Goal: Information Seeking & Learning: Learn about a topic

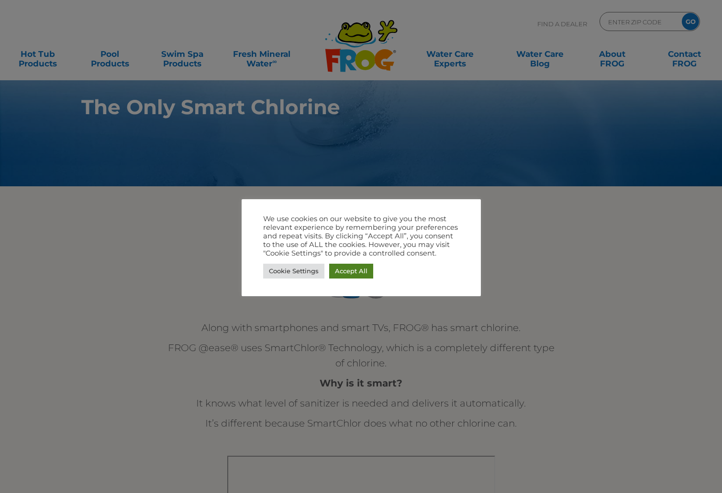
click at [347, 273] on link "Accept All" at bounding box center [351, 271] width 44 height 15
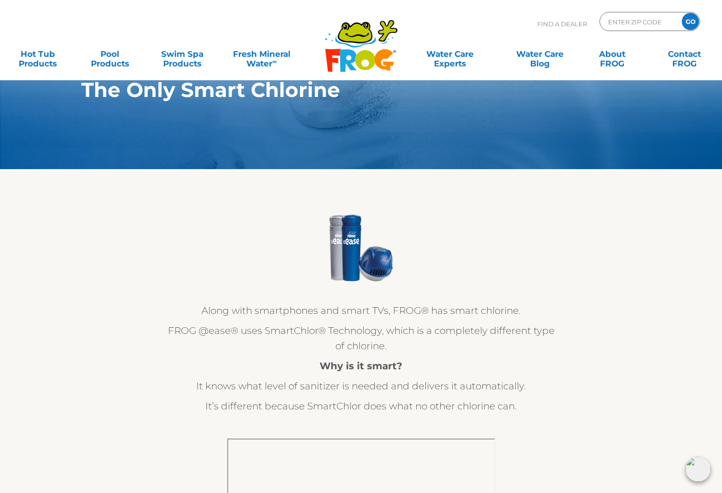
scroll to position [19, 0]
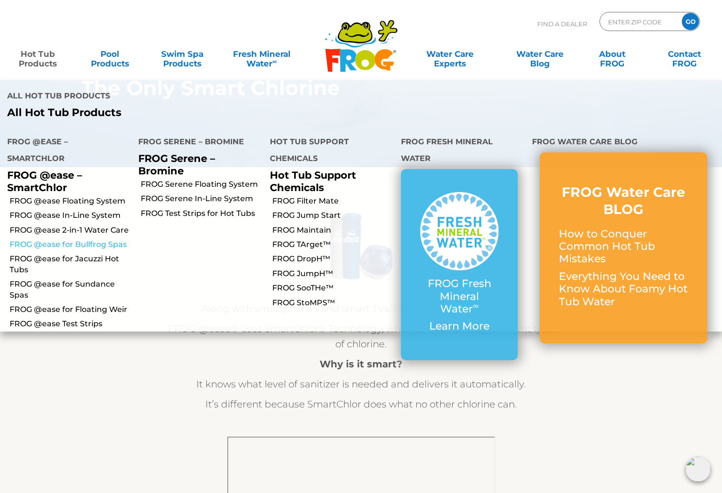
click at [57, 240] on link "FROG @ease for Bullfrog Spas" at bounding box center [70, 245] width 121 height 11
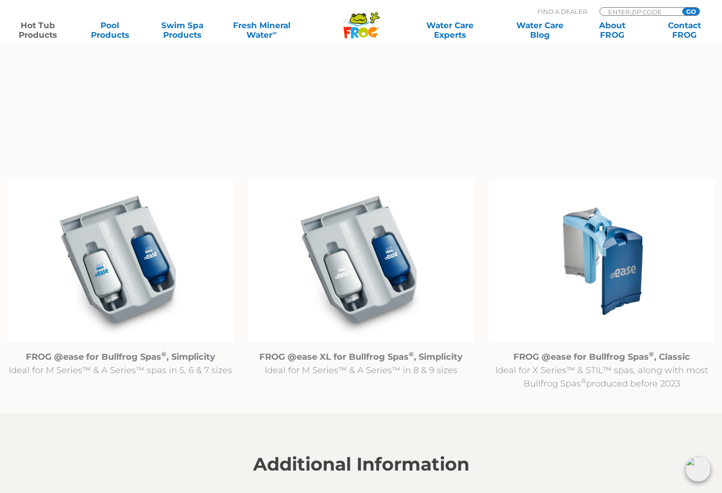
scroll to position [870, 0]
click at [631, 288] on img at bounding box center [601, 260] width 226 height 163
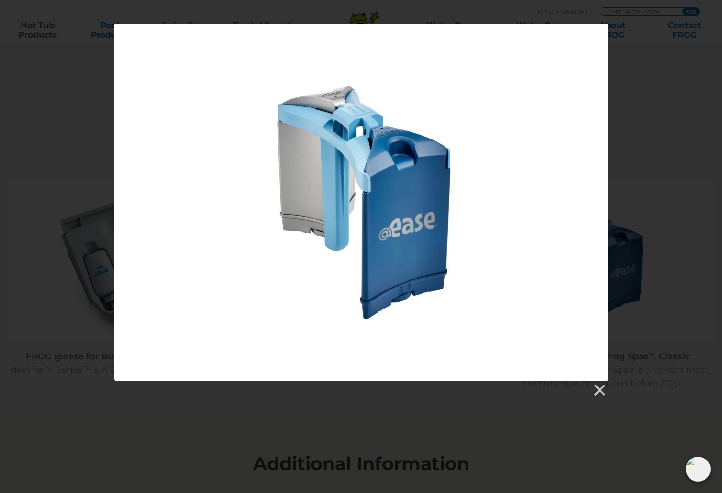
click at [450, 244] on div at bounding box center [360, 202] width 493 height 357
click at [598, 392] on link at bounding box center [599, 391] width 14 height 14
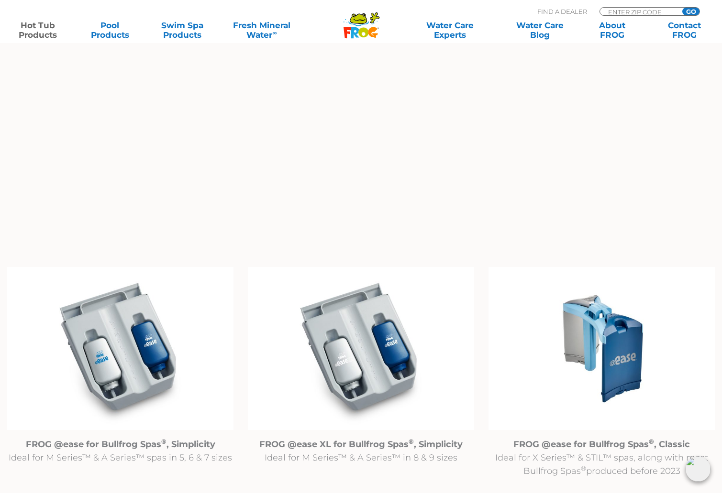
scroll to position [636, 0]
